Goal: Obtain resource: Obtain resource

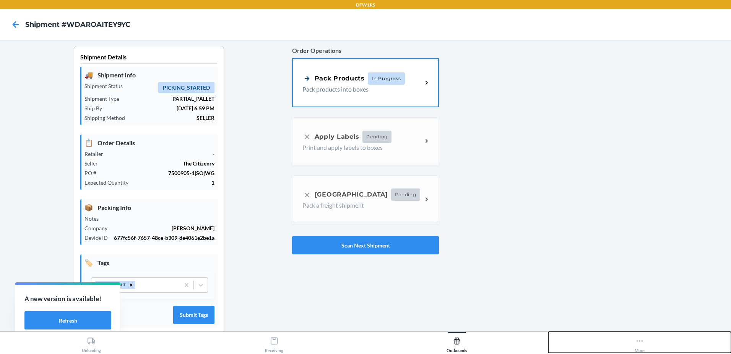
click at [635, 337] on div "More" at bounding box center [640, 342] width 10 height 19
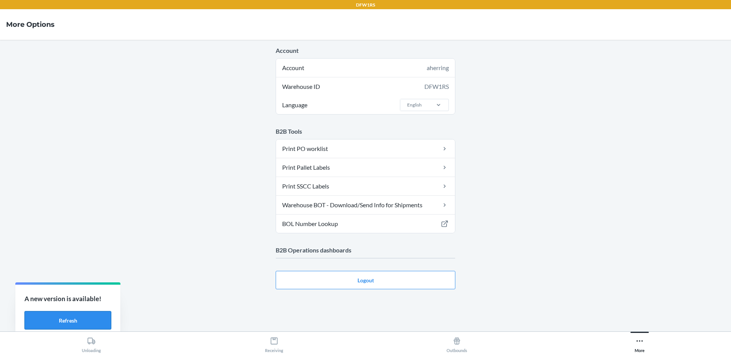
click at [87, 313] on button "Refresh" at bounding box center [67, 320] width 87 height 18
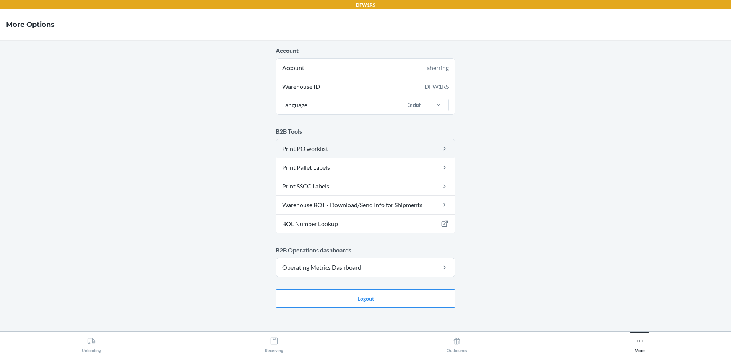
drag, startPoint x: 0, startPoint y: 0, endPoint x: 318, endPoint y: 152, distance: 352.5
click at [318, 152] on link "Print PO worklist" at bounding box center [365, 148] width 179 height 18
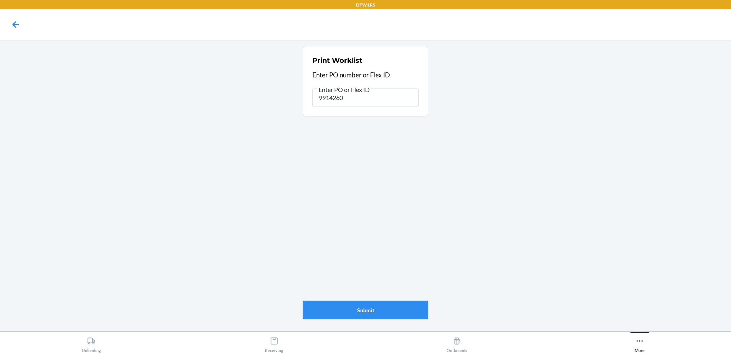
type input "9914260"
click at [368, 308] on button "Submit" at bounding box center [365, 309] width 125 height 18
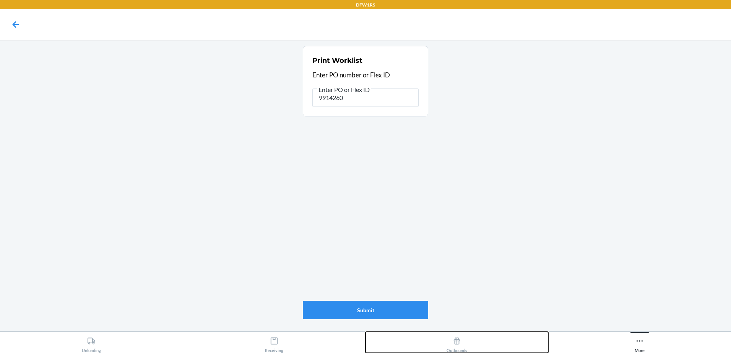
click at [468, 341] on button "Outbounds" at bounding box center [457, 341] width 183 height 21
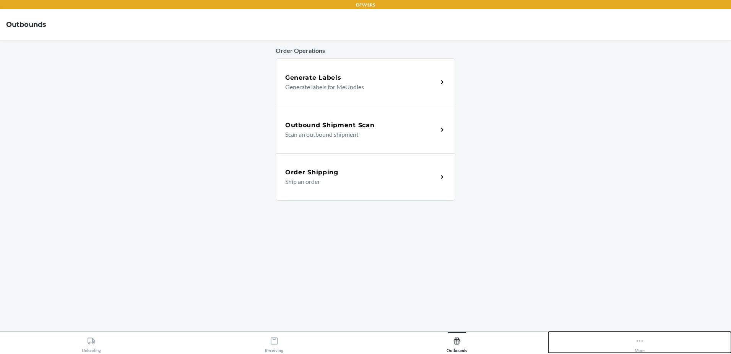
click at [634, 339] on button "More" at bounding box center [640, 341] width 183 height 21
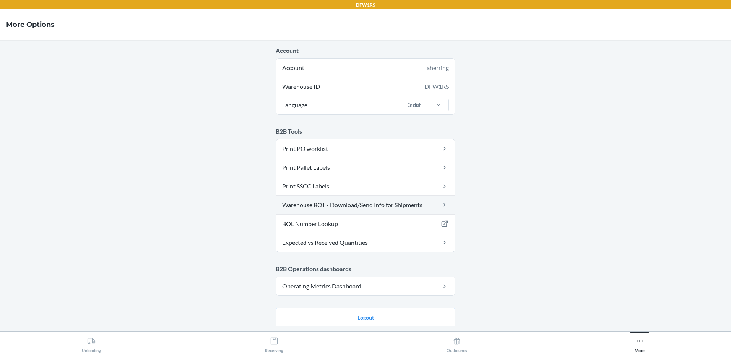
click at [326, 205] on link "Warehouse BOT - Download/Send Info for Shipments" at bounding box center [365, 204] width 179 height 18
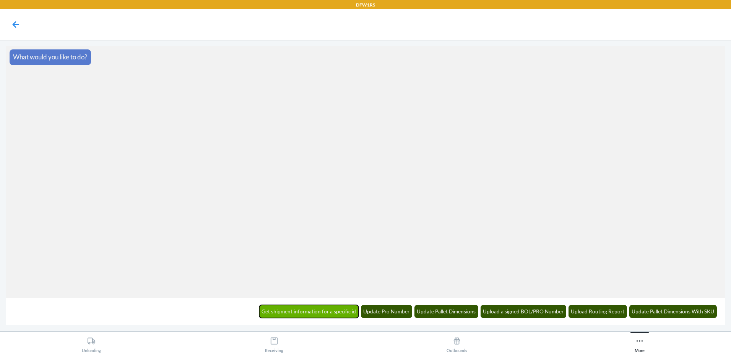
click at [325, 313] on button "Get shipment information for a specific id" at bounding box center [309, 311] width 100 height 13
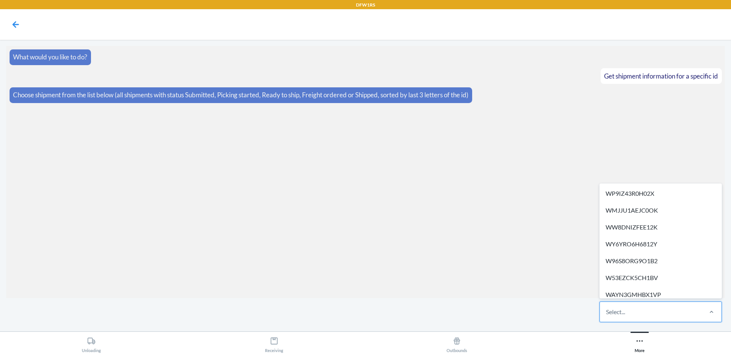
click at [635, 310] on div "Select..." at bounding box center [651, 311] width 102 height 20
click at [607, 310] on input "option WP9IZ43R0H02X focused, 1 of 293. 293 results available. Use Up and Down …" at bounding box center [606, 311] width 1 height 9
paste input "WA28KVFIKCPRT"
type input "WA28KVFIKCPRT"
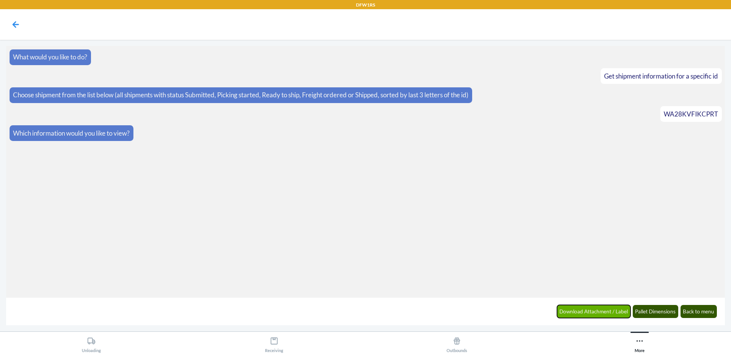
click at [618, 309] on button "Download Attachment / Label" at bounding box center [594, 311] width 74 height 13
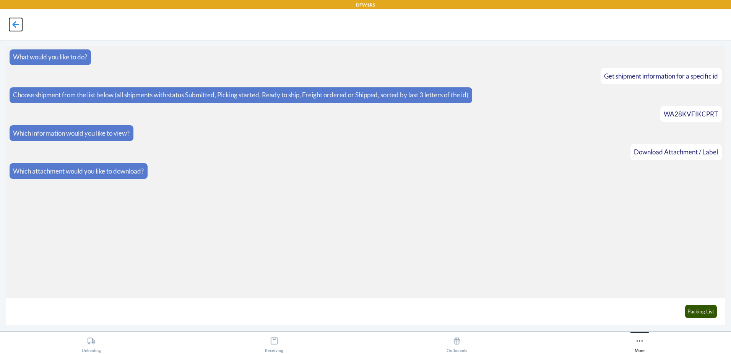
click at [14, 25] on icon at bounding box center [16, 24] width 7 height 7
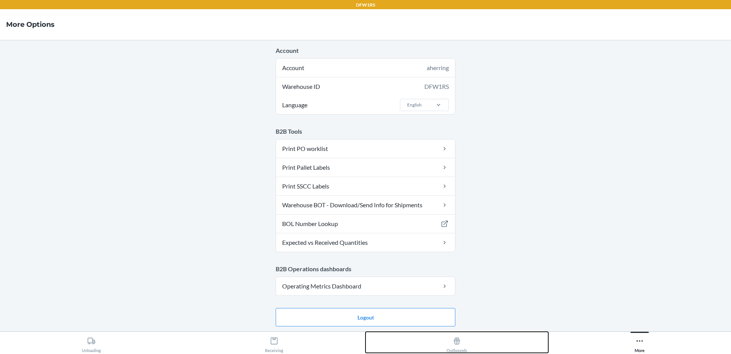
click at [455, 343] on icon at bounding box center [457, 340] width 8 height 8
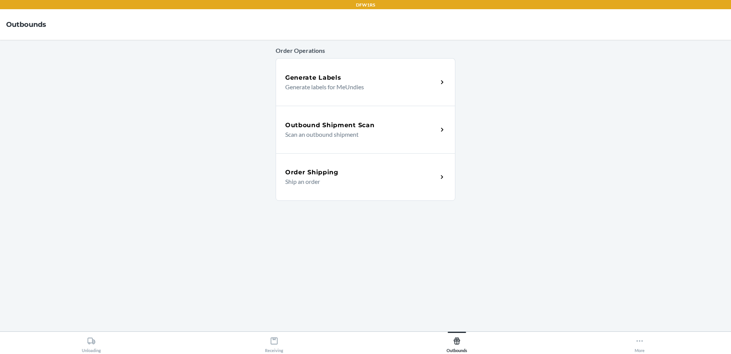
click at [331, 134] on p "Scan an outbound shipment" at bounding box center [358, 134] width 147 height 9
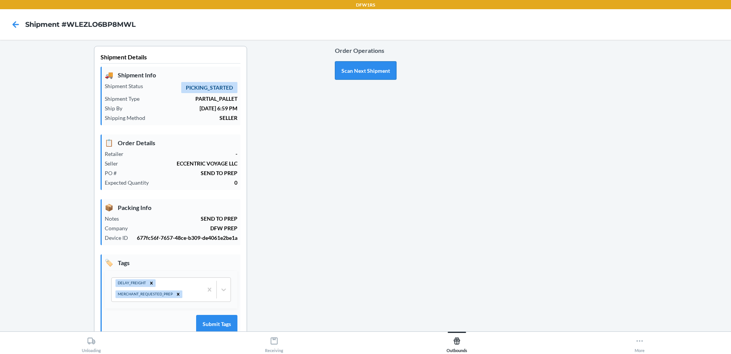
click at [345, 73] on button "Scan Next Shipment" at bounding box center [366, 70] width 62 height 18
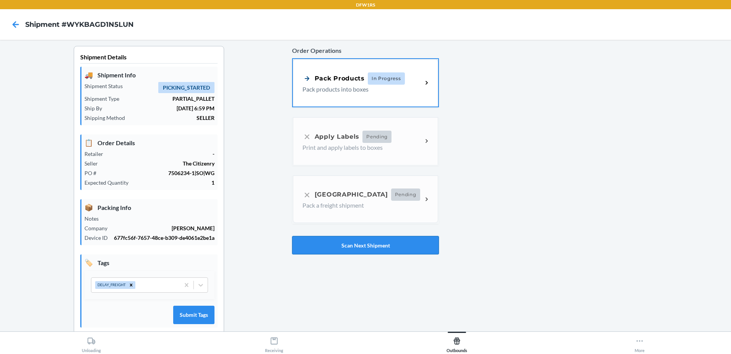
click at [361, 241] on button "Scan Next Shipment" at bounding box center [365, 245] width 147 height 18
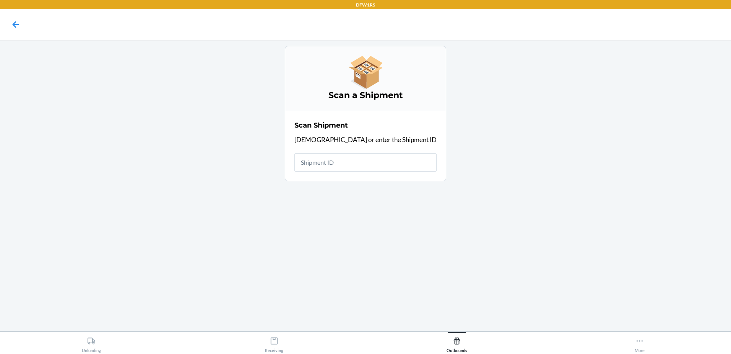
click at [347, 165] on input "text" at bounding box center [366, 162] width 142 height 18
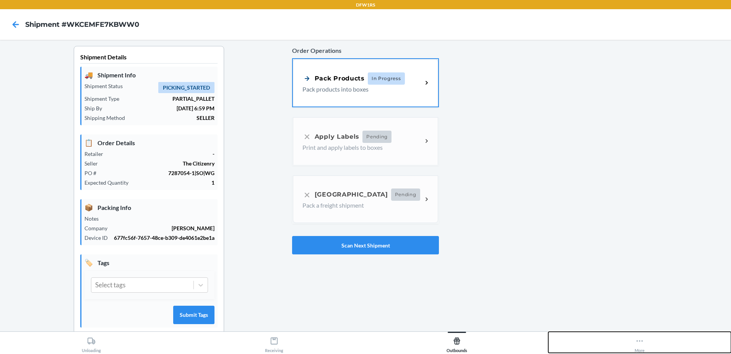
click at [641, 345] on div "More" at bounding box center [640, 342] width 10 height 19
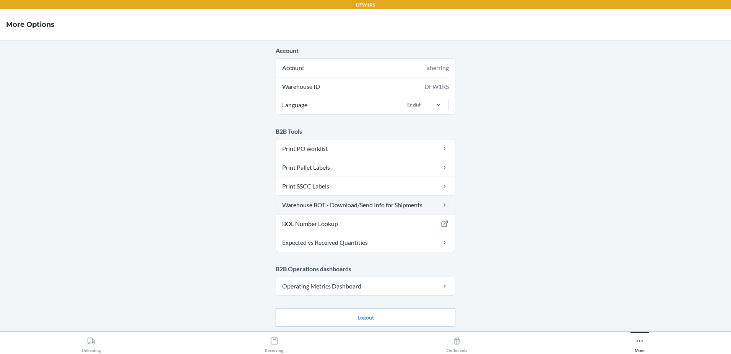
click at [332, 205] on link "Warehouse BOT - Download/Send Info for Shipments" at bounding box center [365, 204] width 179 height 18
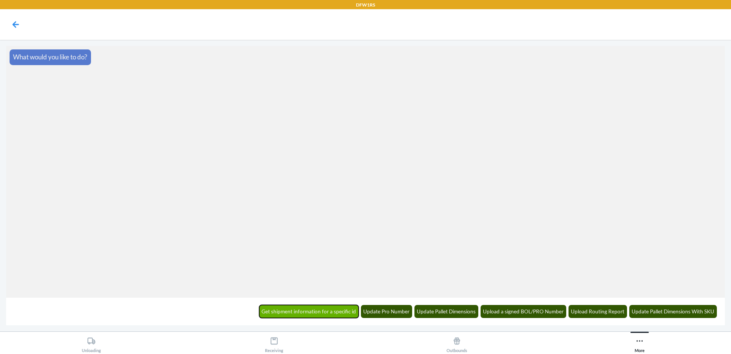
click at [316, 306] on button "Get shipment information for a specific id" at bounding box center [309, 311] width 100 height 13
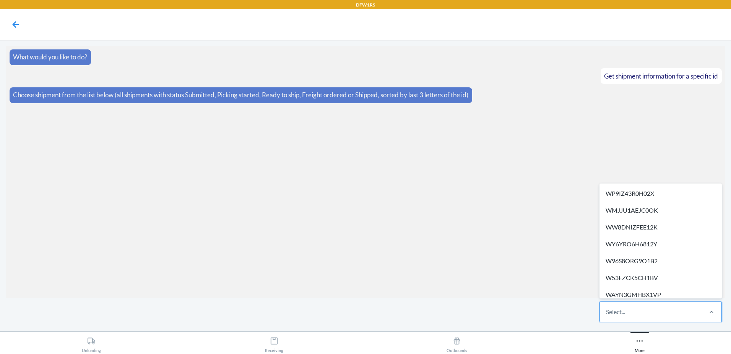
click at [609, 307] on div "Select..." at bounding box center [615, 311] width 19 height 9
click at [607, 307] on input "option WP9IZ43R0H02X focused, 1 of 293. 293 results available. Use Up and Down …" at bounding box center [606, 311] width 1 height 9
paste input "WKCEMFE7KBWW0"
type input "WKCEMFE7KBWW0"
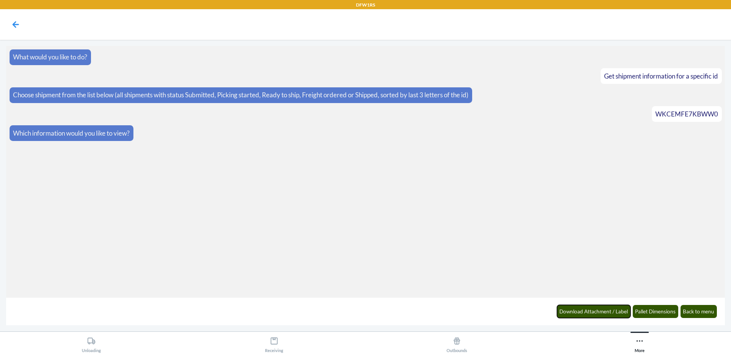
click at [608, 308] on button "Download Attachment / Label" at bounding box center [594, 311] width 74 height 13
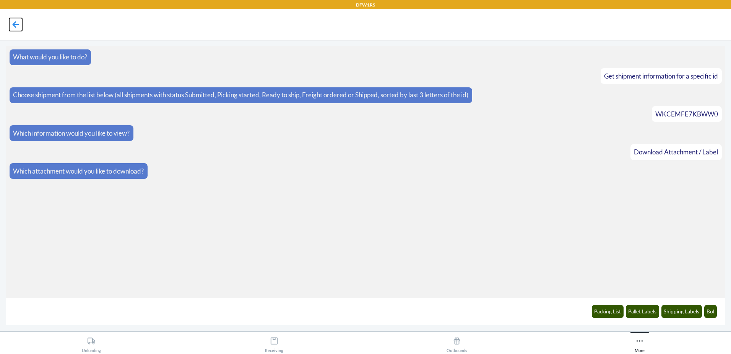
click at [17, 24] on icon at bounding box center [16, 24] width 7 height 7
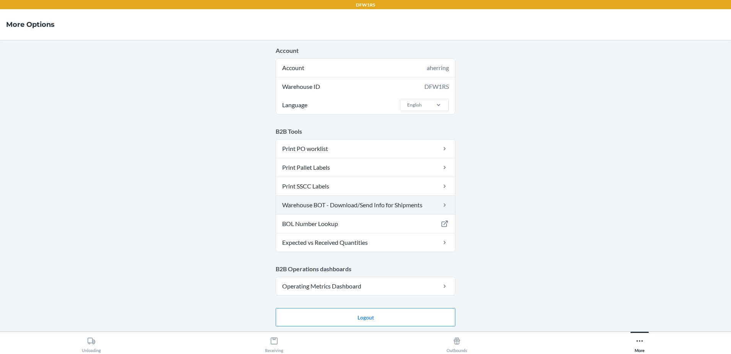
click at [374, 202] on link "Warehouse BOT - Download/Send Info for Shipments" at bounding box center [365, 204] width 179 height 18
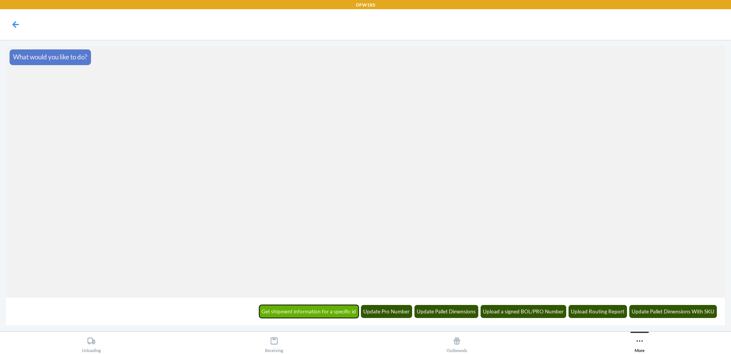
click at [307, 310] on button "Get shipment information for a specific id" at bounding box center [309, 311] width 100 height 13
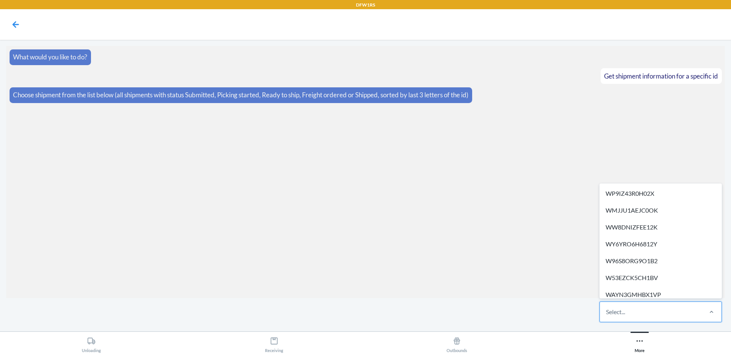
click at [609, 308] on div "Select..." at bounding box center [615, 311] width 19 height 9
click at [607, 308] on input "option WP9IZ43R0H02X focused, 1 of 293. 293 results available. Use Up and Down …" at bounding box center [606, 311] width 1 height 9
paste input "W3Q5NU7C2JCDW"
type input "W3Q5NU7C2JCDW"
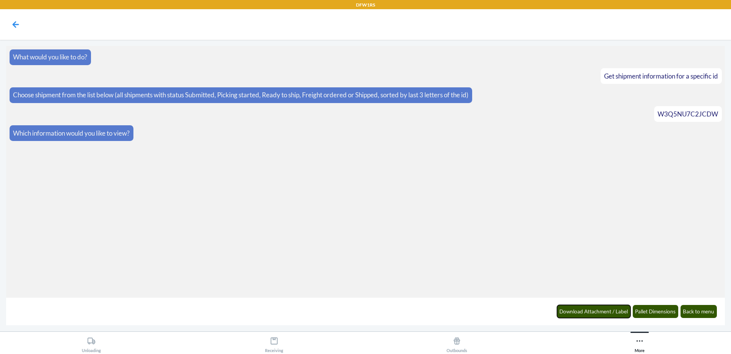
click at [609, 308] on button "Download Attachment / Label" at bounding box center [594, 311] width 74 height 13
